Goal: Task Accomplishment & Management: Manage account settings

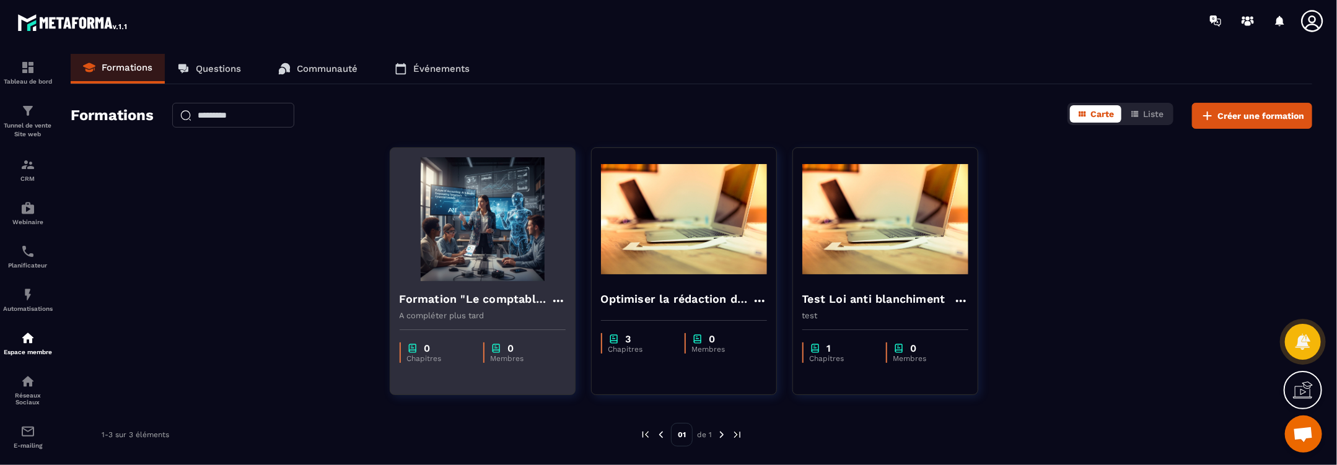
click at [447, 311] on p "A compléter plus tard" at bounding box center [482, 315] width 166 height 9
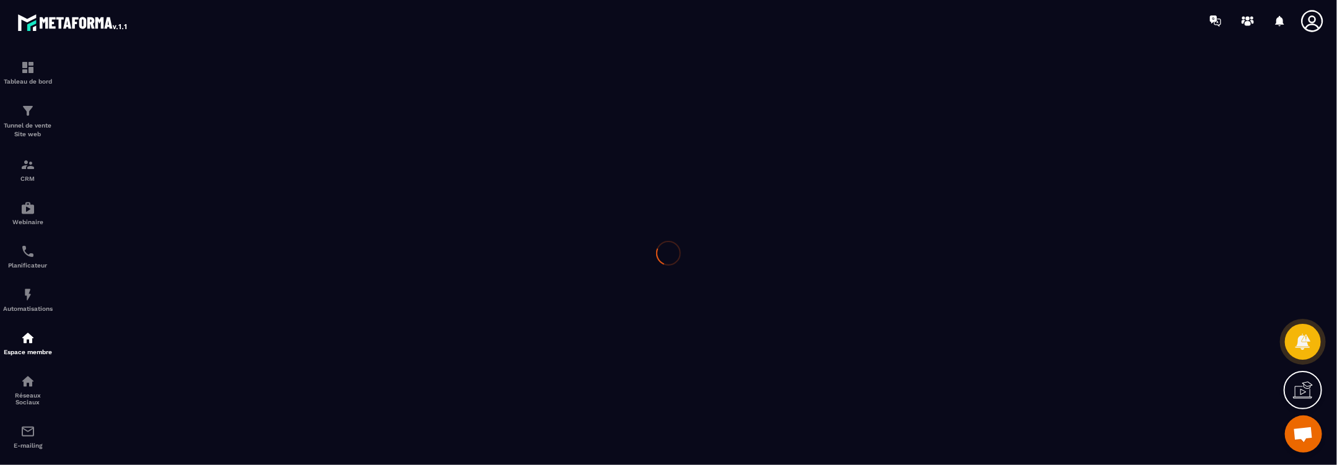
click at [447, 310] on div at bounding box center [668, 253] width 1337 height 424
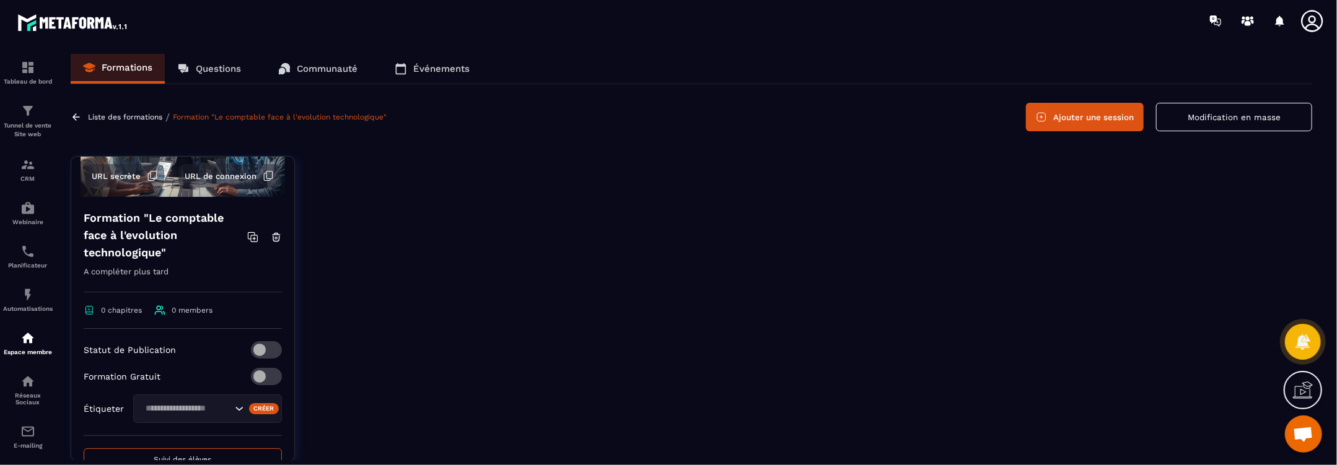
scroll to position [186, 0]
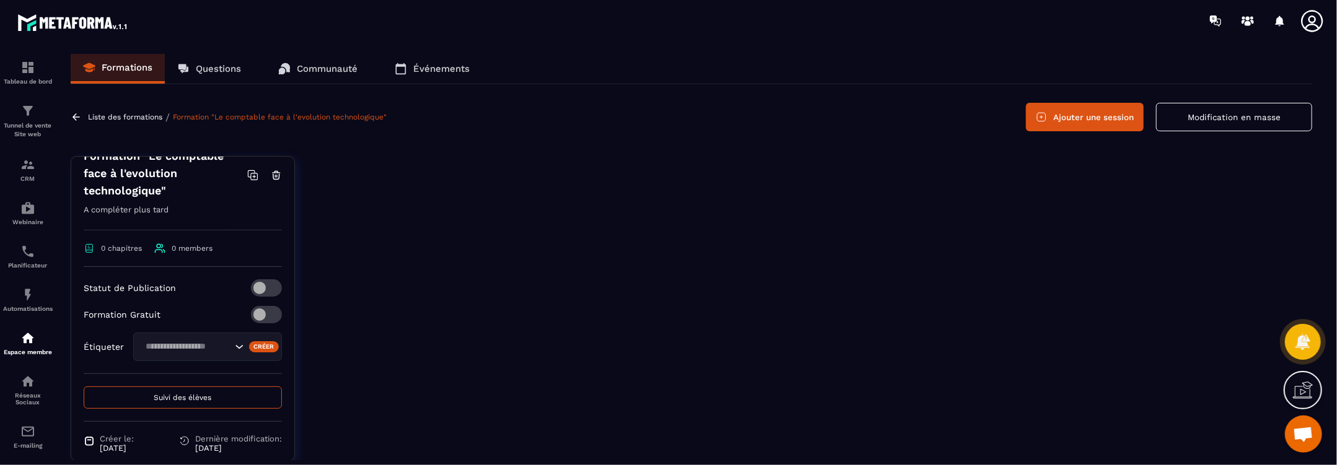
click at [269, 308] on span at bounding box center [266, 314] width 31 height 17
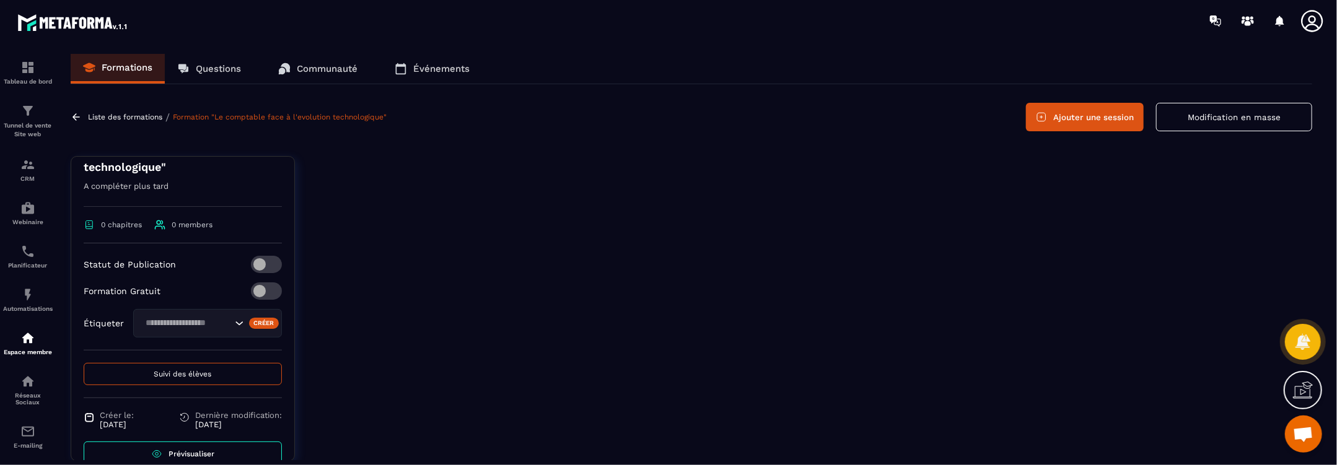
scroll to position [232, 0]
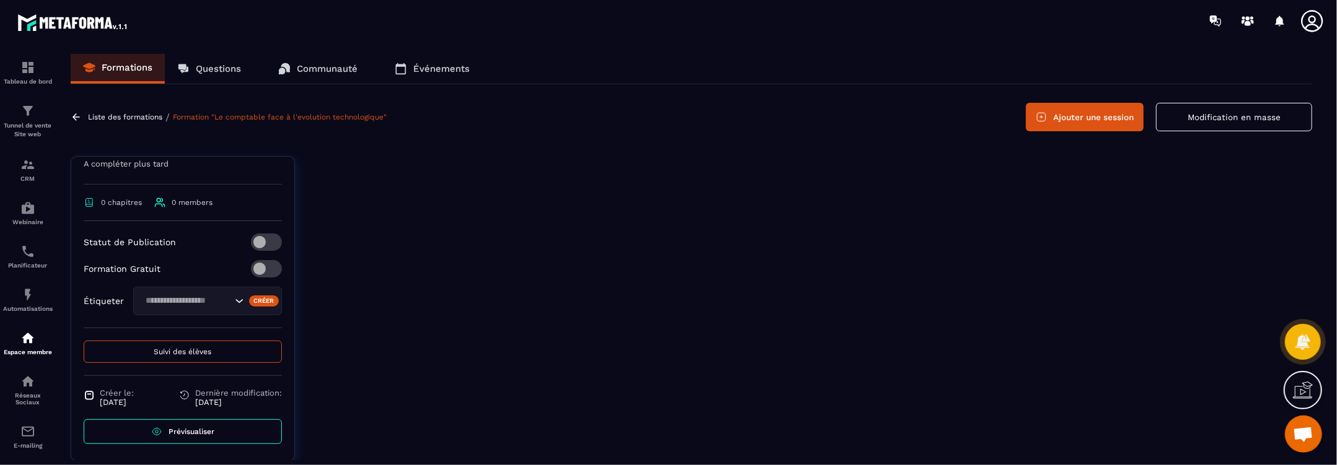
click at [183, 344] on button "Suivi des élèves" at bounding box center [183, 352] width 198 height 22
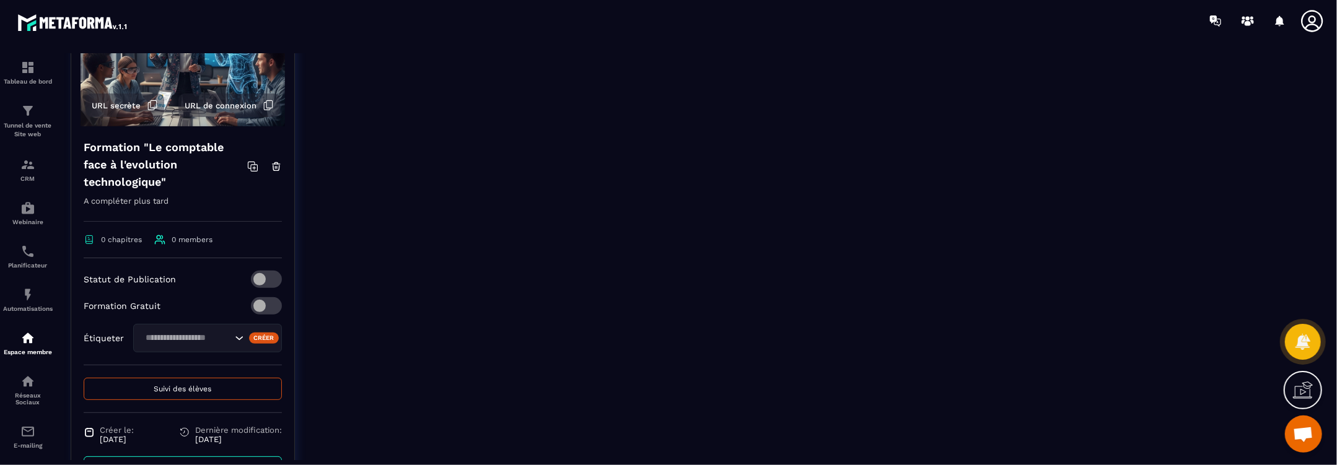
scroll to position [246, 0]
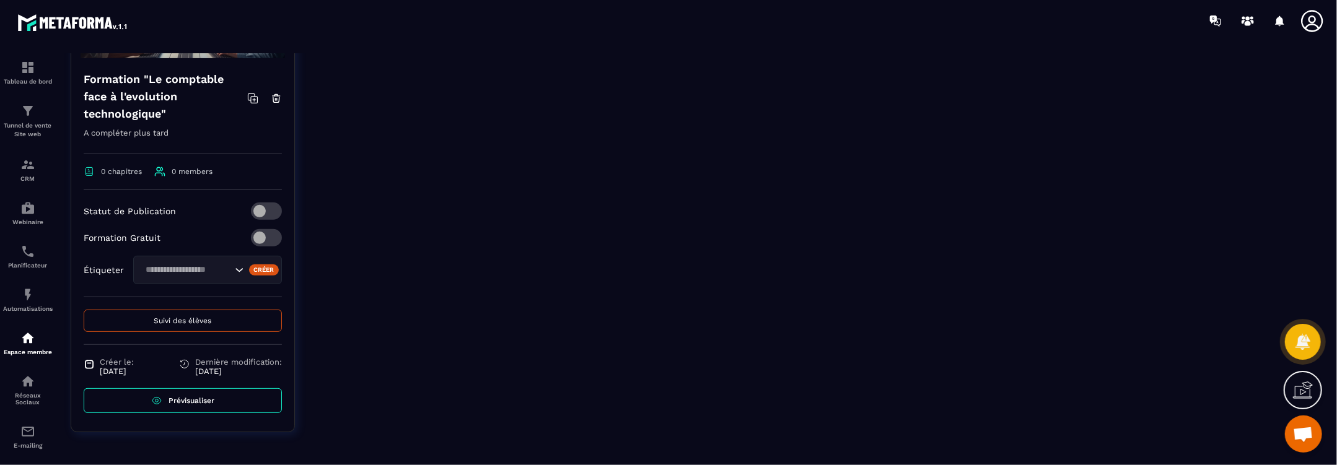
click at [238, 266] on icon "Search for option" at bounding box center [239, 270] width 12 height 12
click at [261, 268] on div "Créer" at bounding box center [264, 269] width 30 height 11
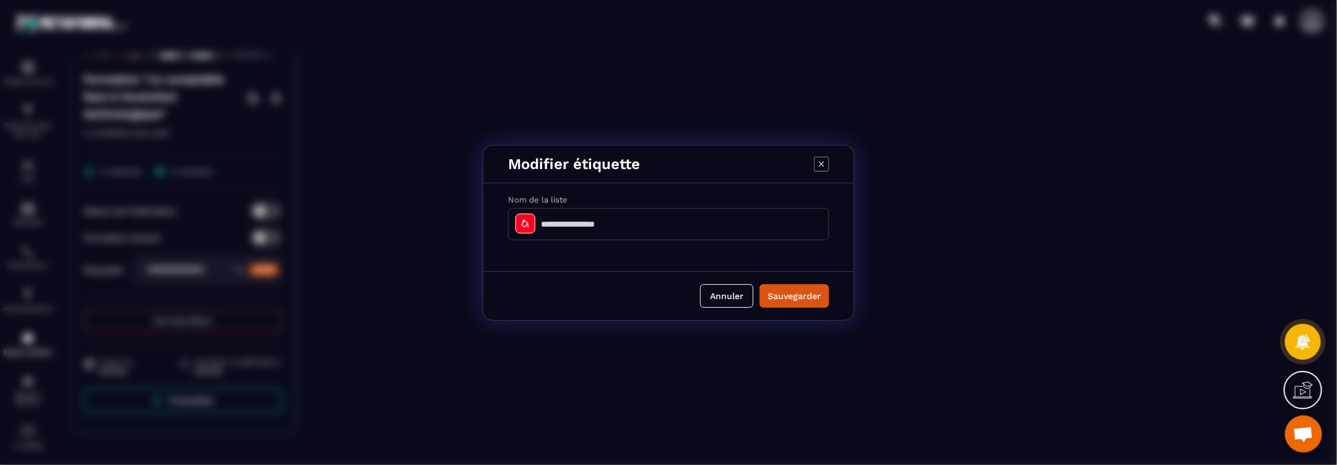
click at [589, 224] on input "Modal window" at bounding box center [668, 224] width 321 height 32
type input "**********"
click at [814, 292] on button "Sauvegarder" at bounding box center [793, 296] width 69 height 24
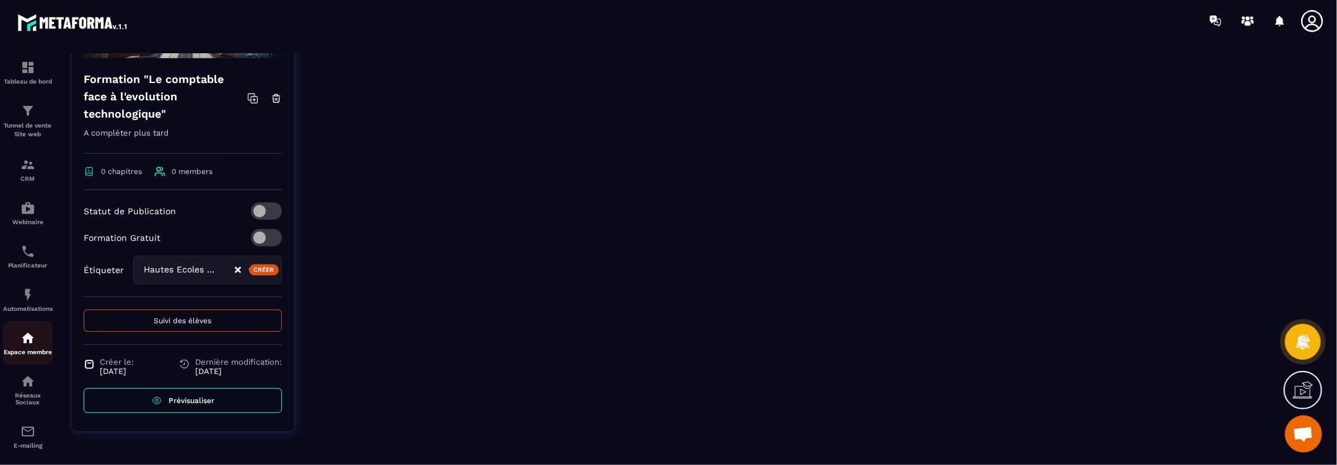
click at [28, 341] on img at bounding box center [27, 338] width 15 height 15
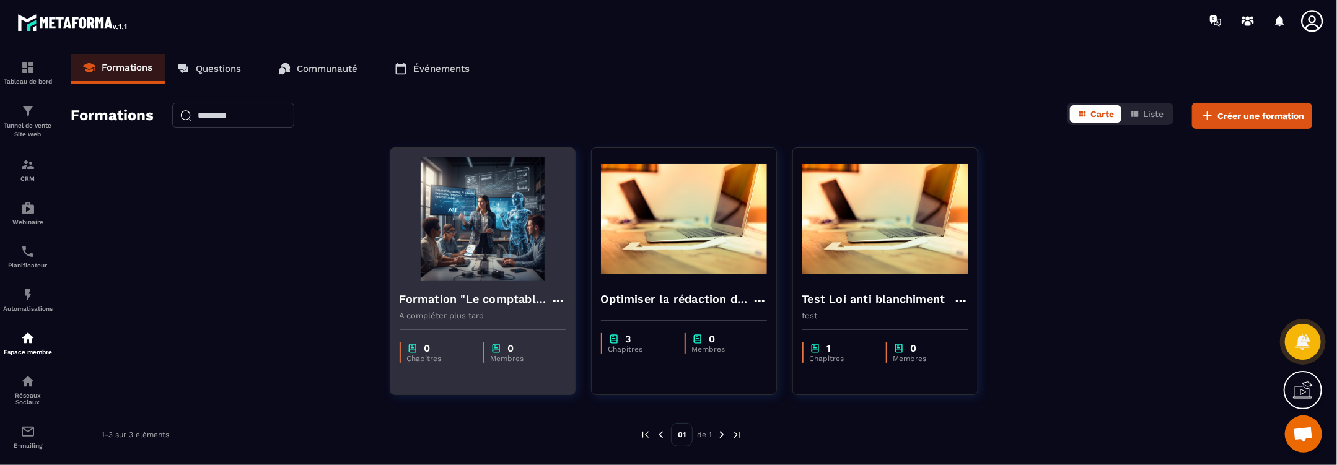
click at [482, 247] on img at bounding box center [482, 219] width 166 height 124
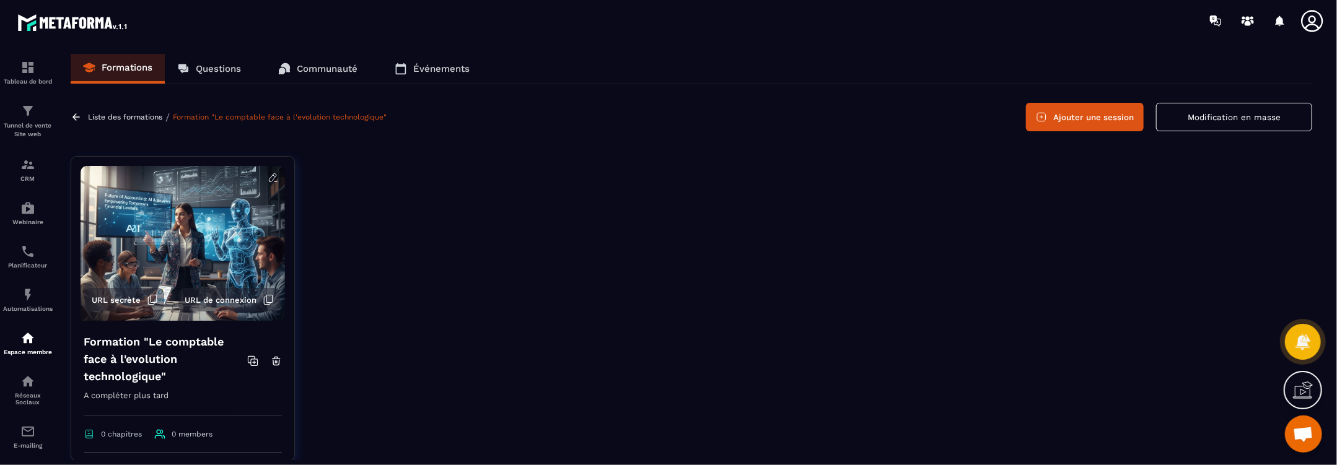
click at [1094, 113] on button "Ajouter une session" at bounding box center [1085, 117] width 118 height 28
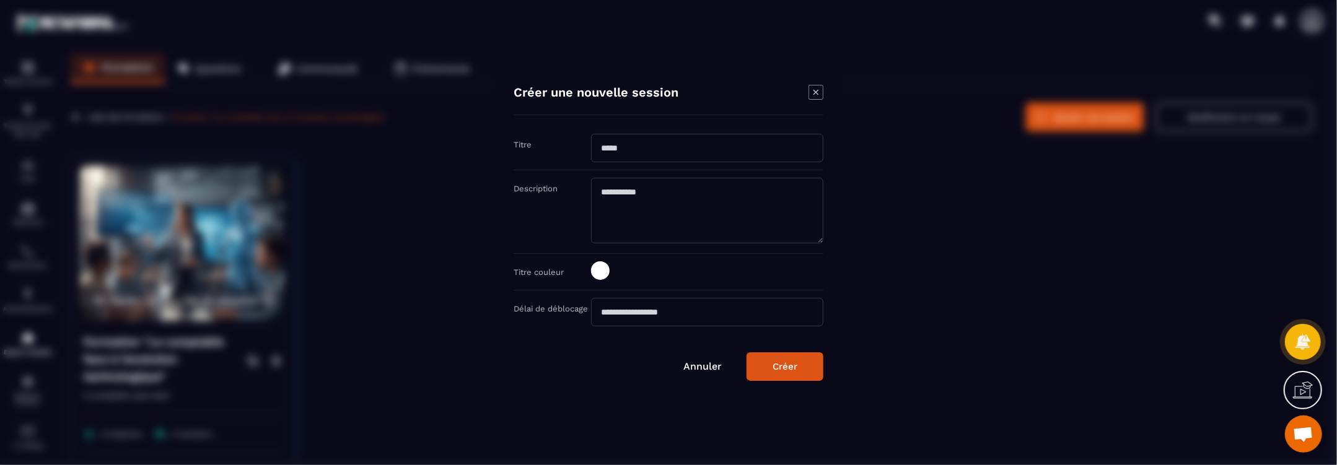
click at [671, 151] on input "Modal window" at bounding box center [707, 148] width 232 height 28
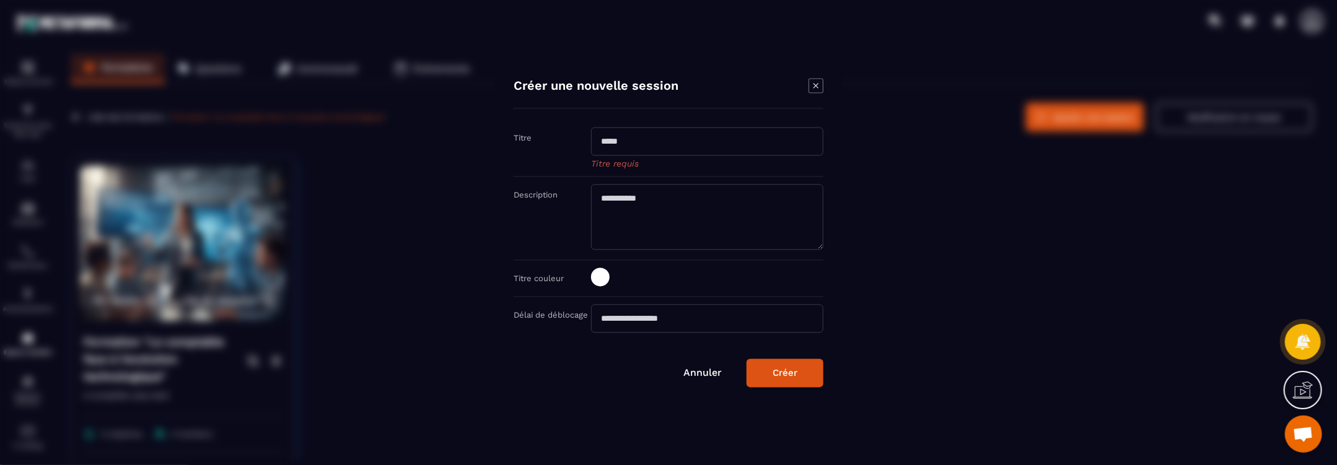
click at [713, 138] on input "Modal window" at bounding box center [707, 141] width 232 height 28
type input "*"
